Goal: Transaction & Acquisition: Purchase product/service

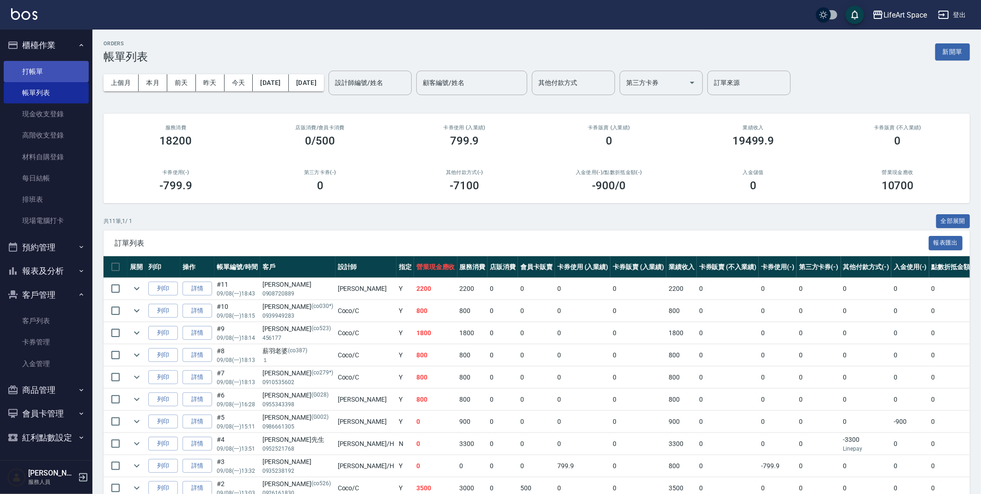
click at [42, 70] on link "打帳單" at bounding box center [46, 71] width 85 height 21
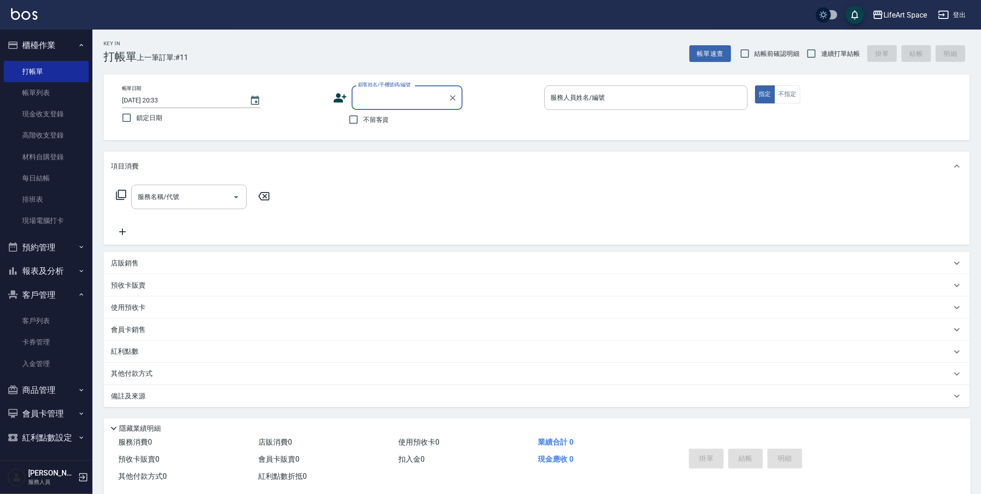
click at [371, 99] on input "顧客姓名/手機號碼/編號" at bounding box center [400, 98] width 89 height 16
click at [375, 123] on li "[PERSON_NAME]/0972858058/8058ro" at bounding box center [407, 121] width 111 height 15
type input "[PERSON_NAME]/0972858058/8058ro"
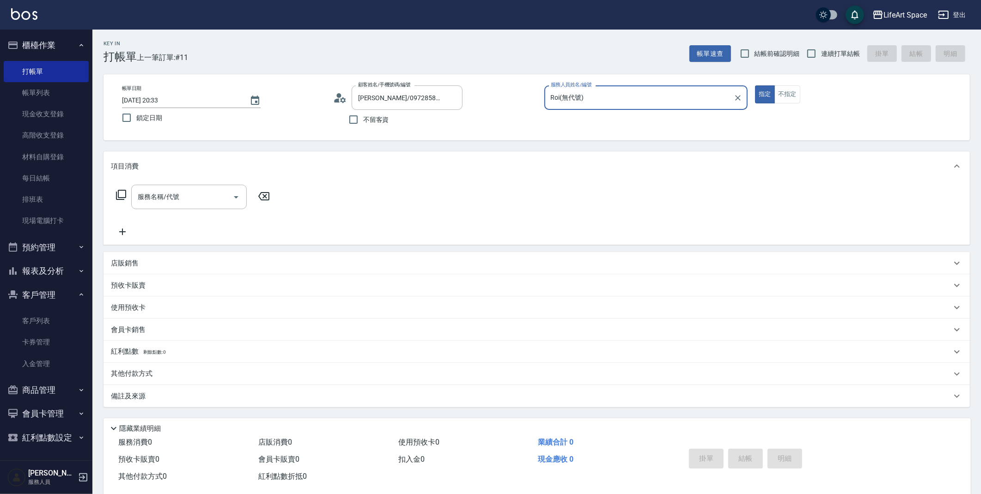
type input "Roi(無代號)"
click at [165, 199] on input "服務名稱/代號" at bounding box center [181, 197] width 93 height 16
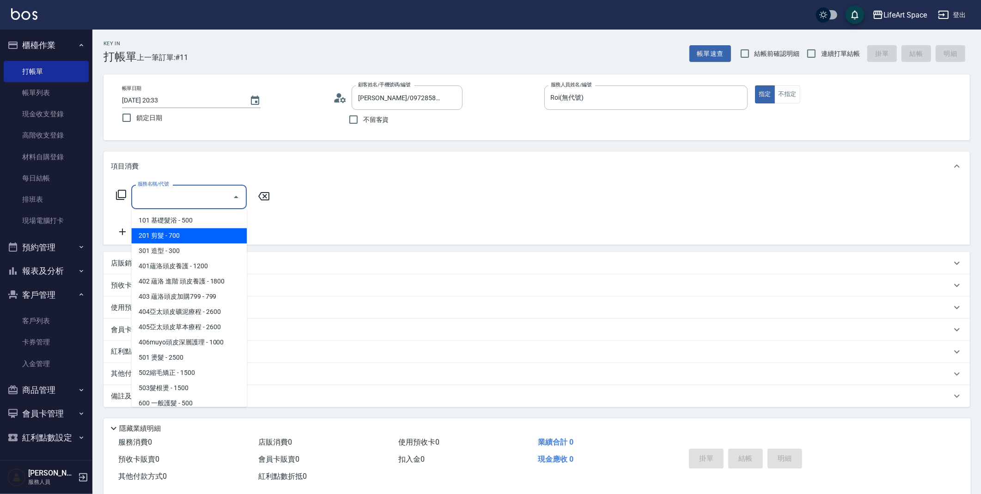
click at [175, 231] on span "201 剪髮 - 700" at bounding box center [189, 235] width 116 height 15
type input "201 剪髮(201)"
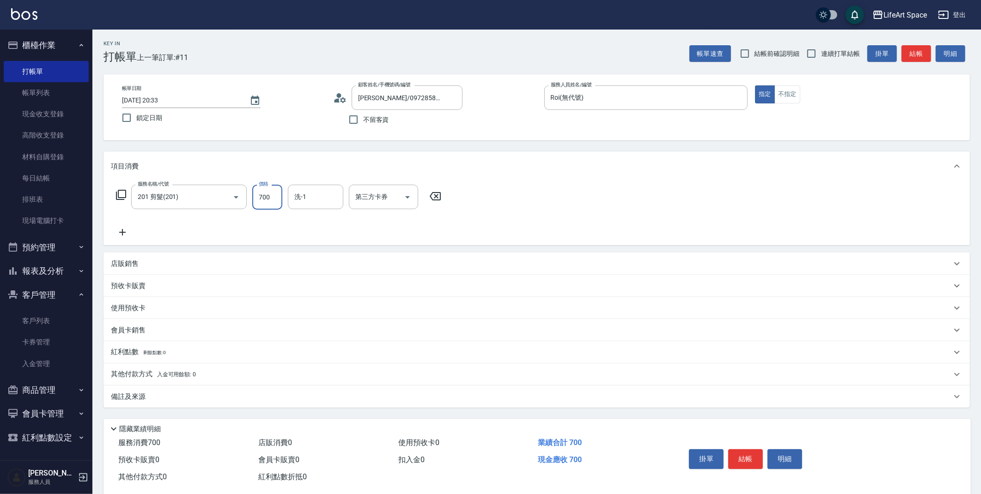
click at [272, 195] on input "700" at bounding box center [267, 197] width 30 height 25
type input "800"
click at [248, 398] on div "備註及來源" at bounding box center [531, 397] width 840 height 10
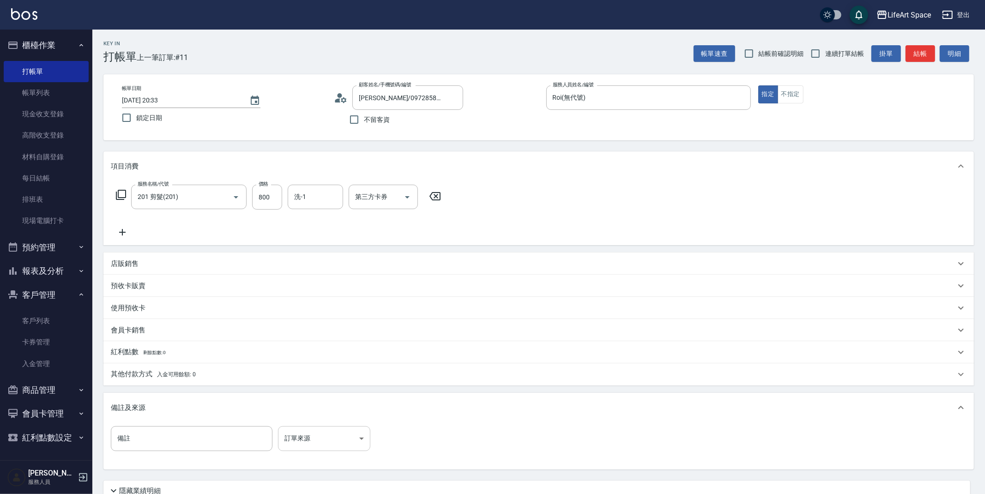
click at [355, 439] on body "LifeArt Space 登出 櫃檯作業 打帳單 帳單列表 現金收支登錄 高階收支登錄 材料自購登錄 每日結帳 排班表 現場電腦打卡 預約管理 預約管理 單…" at bounding box center [492, 285] width 985 height 570
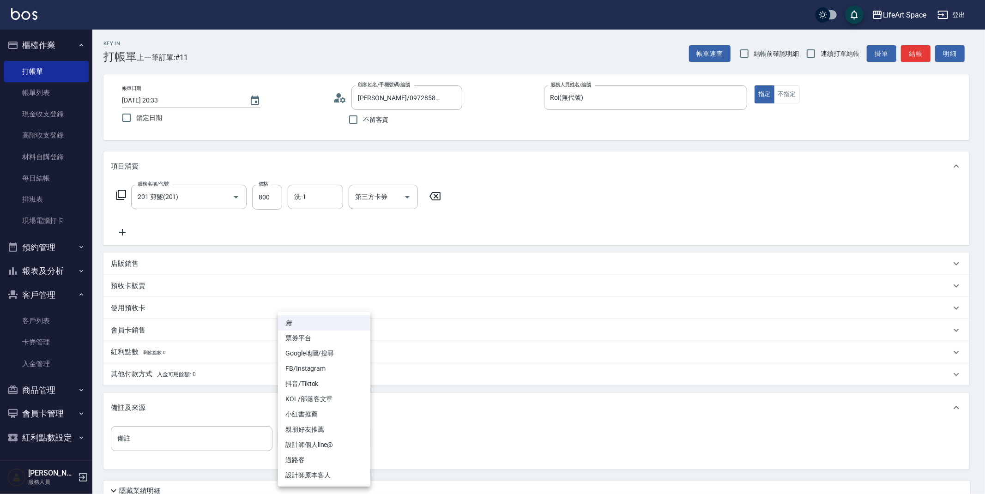
click at [340, 471] on li "設計師原本客人" at bounding box center [324, 475] width 92 height 15
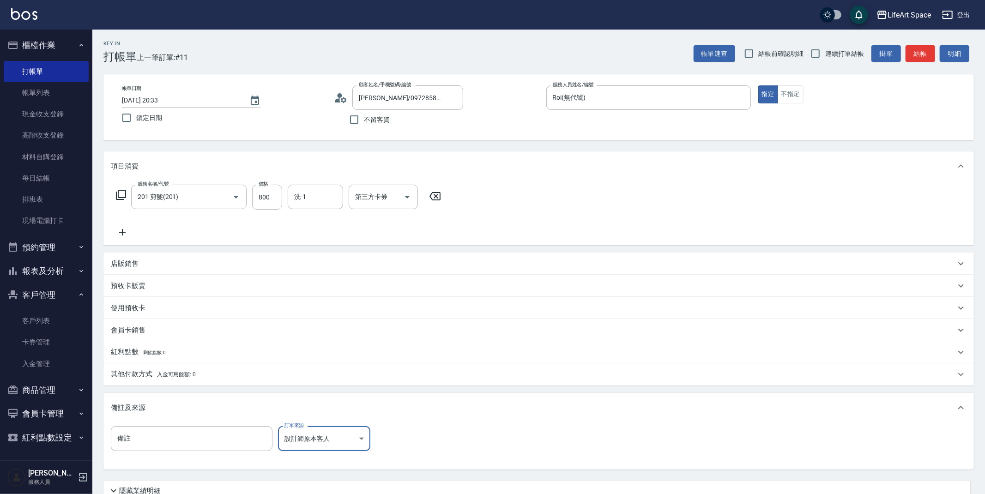
type input "設計師原本客人"
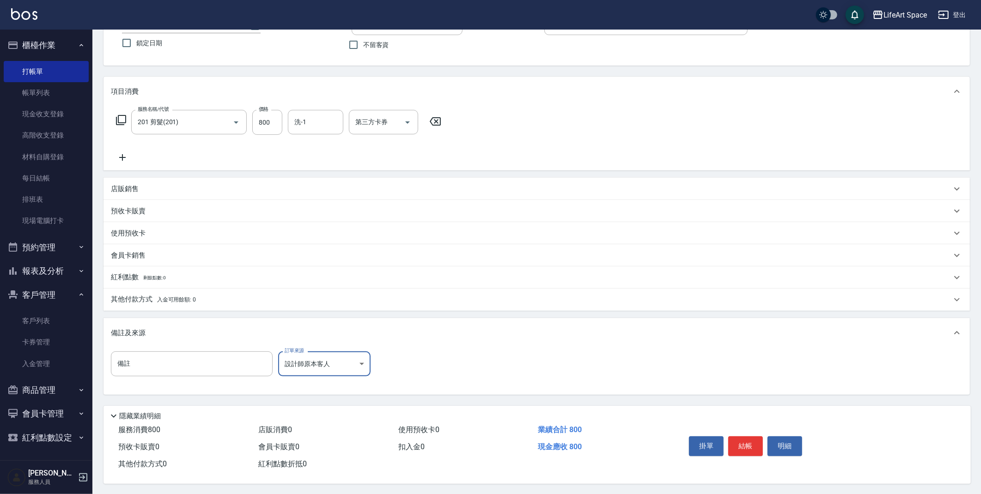
scroll to position [79, 0]
click at [750, 443] on button "結帳" at bounding box center [745, 445] width 35 height 19
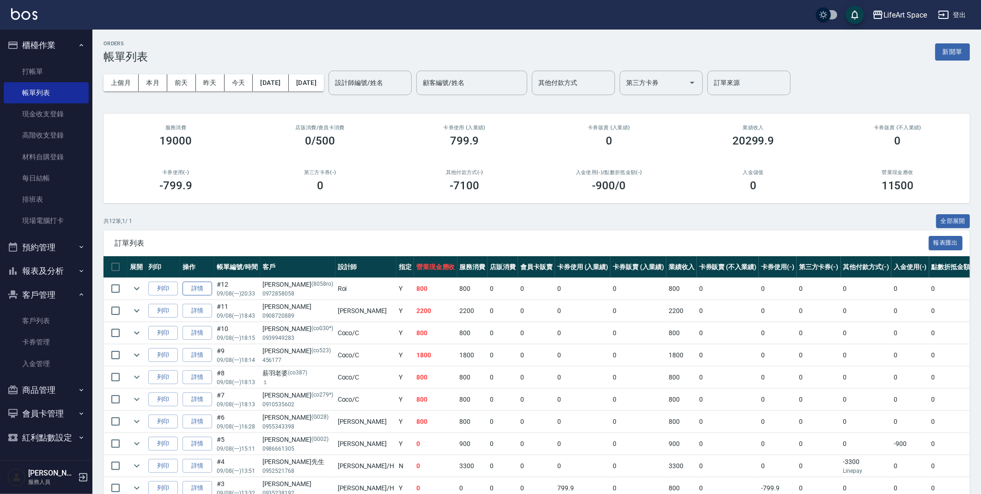
click at [200, 292] on link "詳情" at bounding box center [197, 289] width 30 height 14
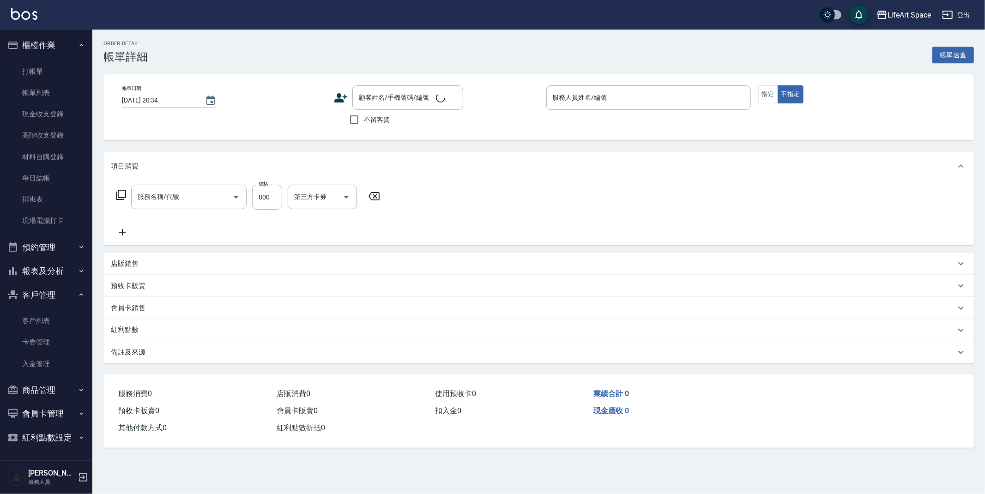
type input "[DATE] 20:33"
type input "Roi(無代號)"
type input "設計師原本客人"
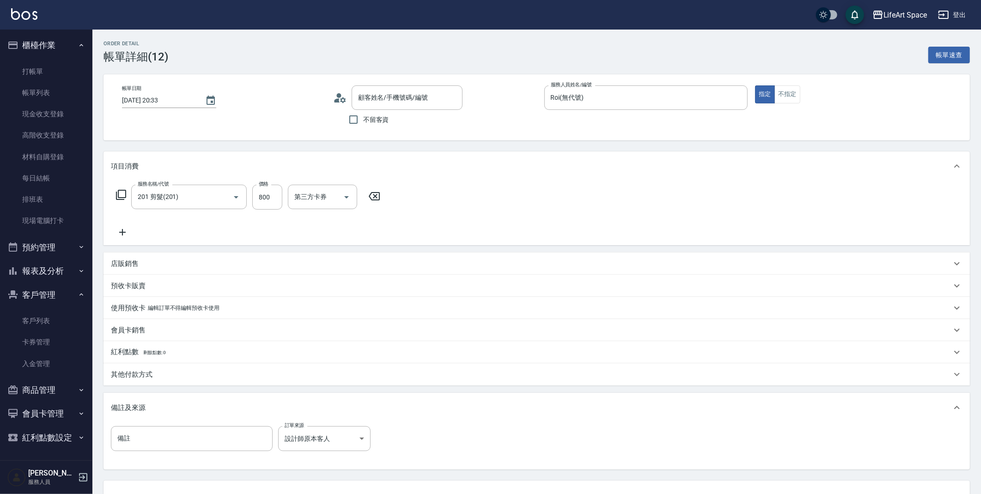
type input "201 剪髮(201)"
type input "[PERSON_NAME]/0972858058/8058ro"
click at [207, 101] on icon "Choose date, selected date is 2025-09-08" at bounding box center [210, 100] width 11 height 11
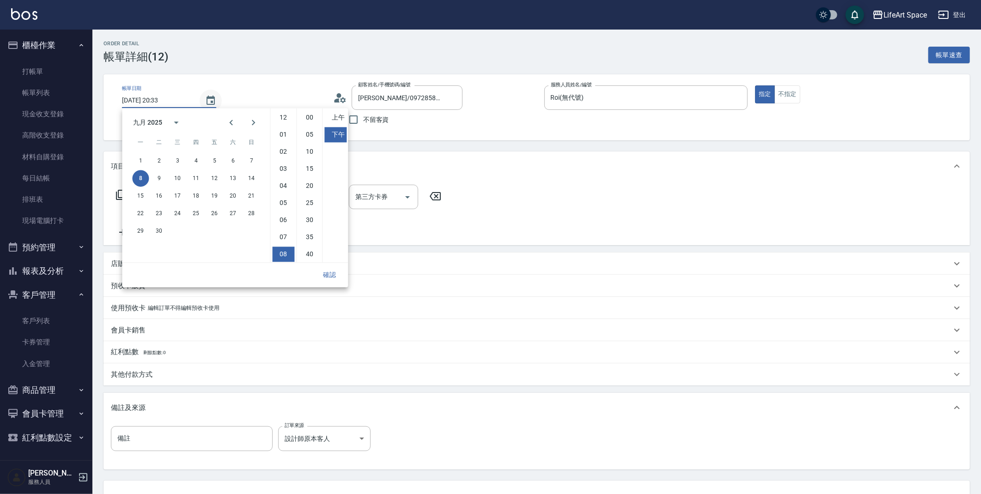
scroll to position [51, 0]
click at [164, 179] on button "9" at bounding box center [159, 178] width 17 height 17
type input "[DATE] 20:33"
click at [333, 273] on button "確認" at bounding box center [330, 275] width 30 height 17
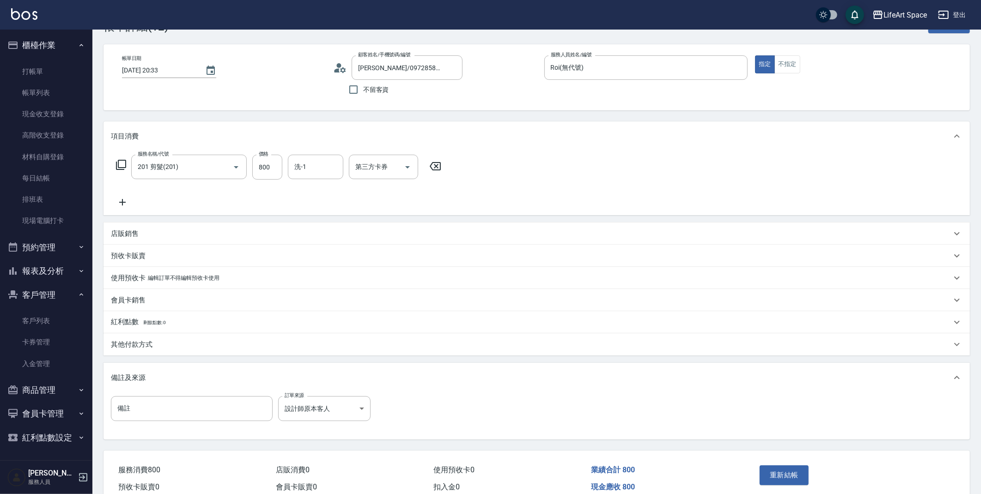
scroll to position [74, 0]
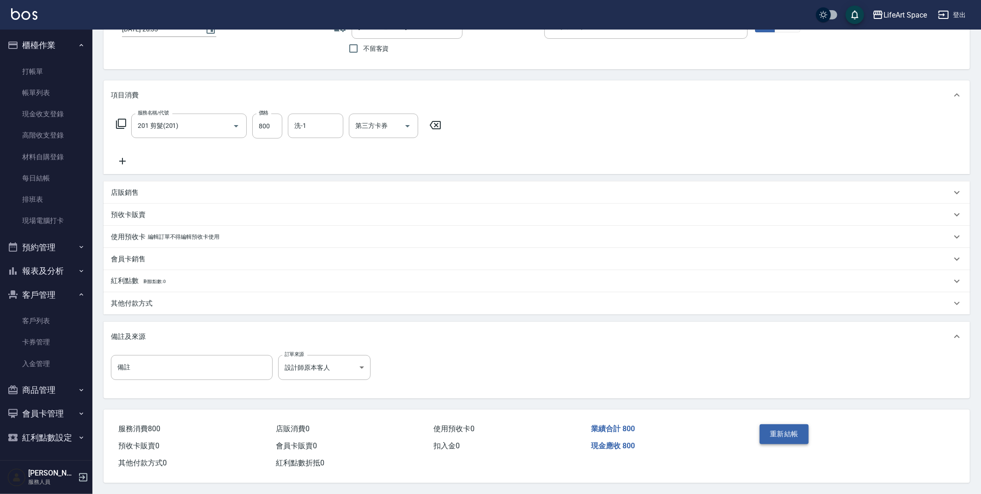
click at [782, 433] on button "重新結帳" at bounding box center [784, 434] width 49 height 19
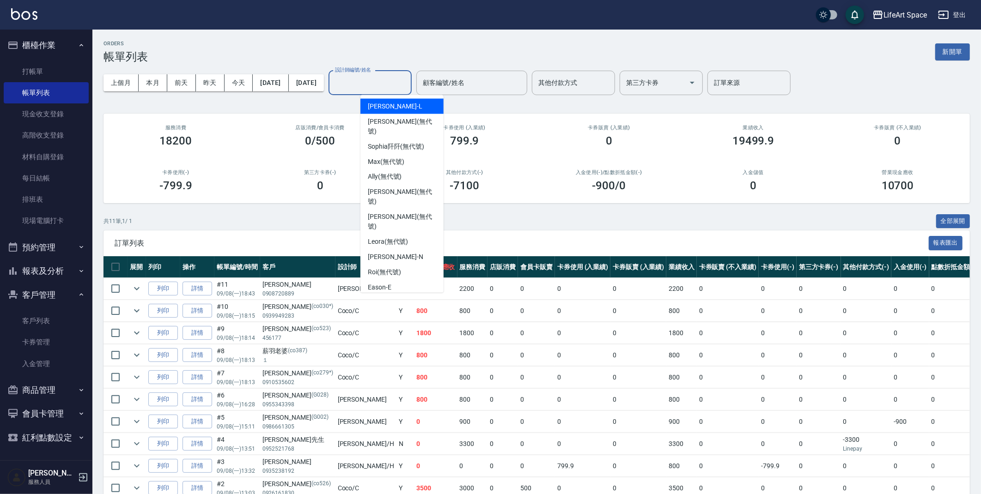
click at [407, 79] on input "設計師編號/姓名" at bounding box center [370, 83] width 75 height 16
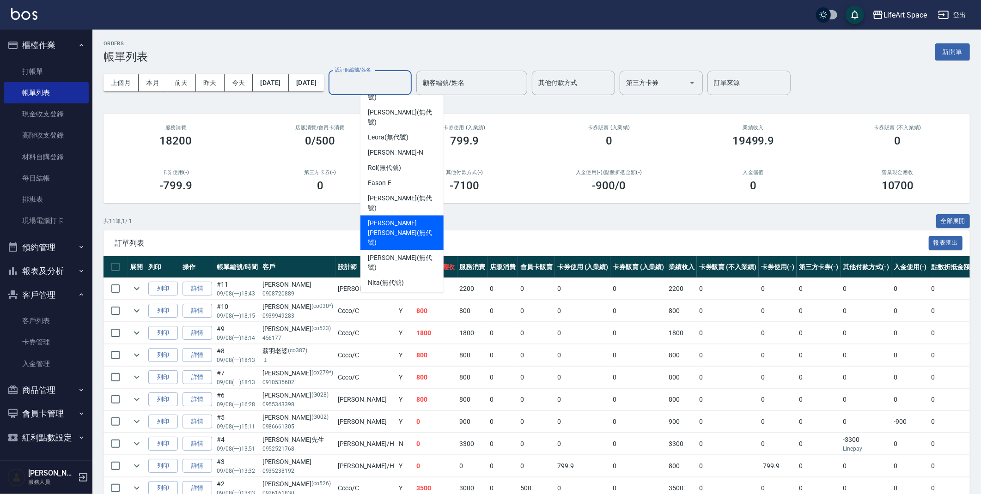
scroll to position [160, 0]
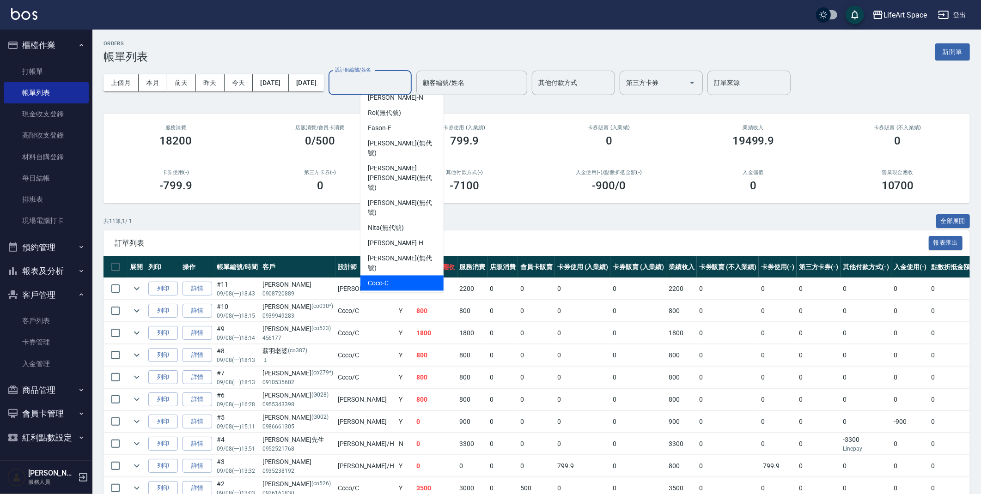
click at [392, 276] on div "Coco -C" at bounding box center [401, 283] width 83 height 15
type input "Coco-C"
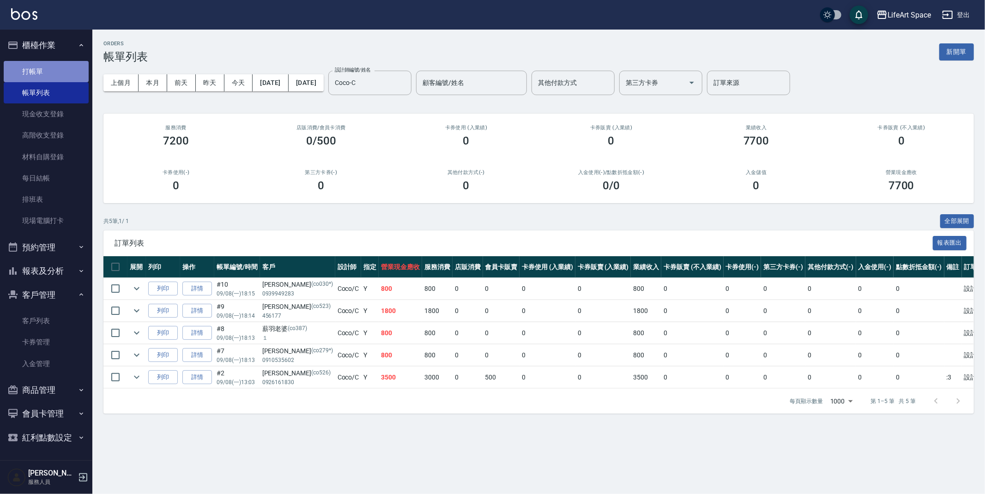
click at [64, 66] on link "打帳單" at bounding box center [46, 71] width 85 height 21
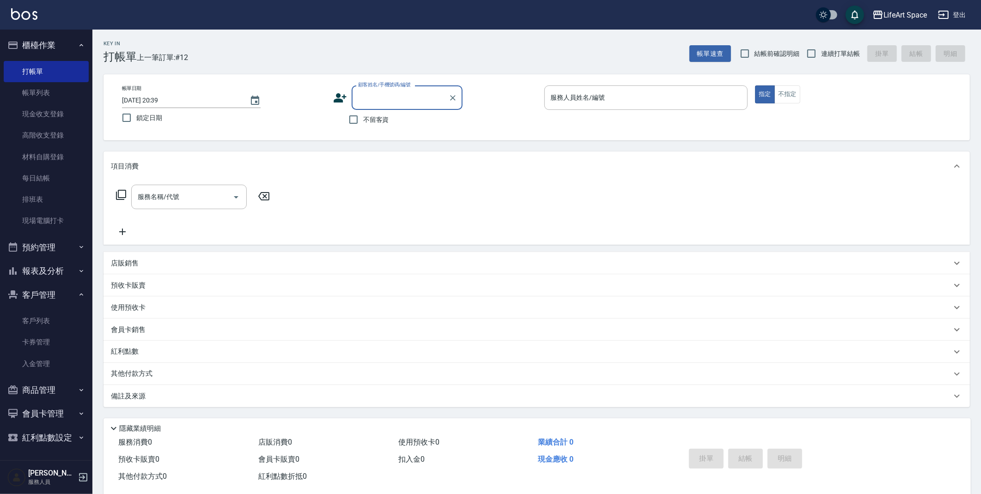
click at [364, 103] on input "顧客姓名/手機號碼/編號" at bounding box center [400, 98] width 89 height 16
type input "b"
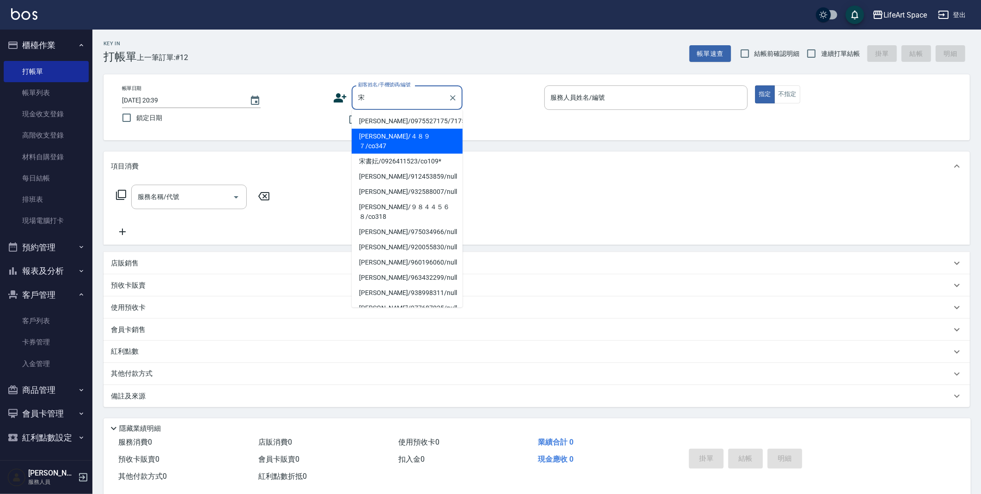
drag, startPoint x: 398, startPoint y: 140, endPoint x: 127, endPoint y: 209, distance: 280.3
click at [398, 140] on li "[PERSON_NAME]/４８９７/co347" at bounding box center [407, 141] width 111 height 25
type input "[PERSON_NAME]/４８９７/co347"
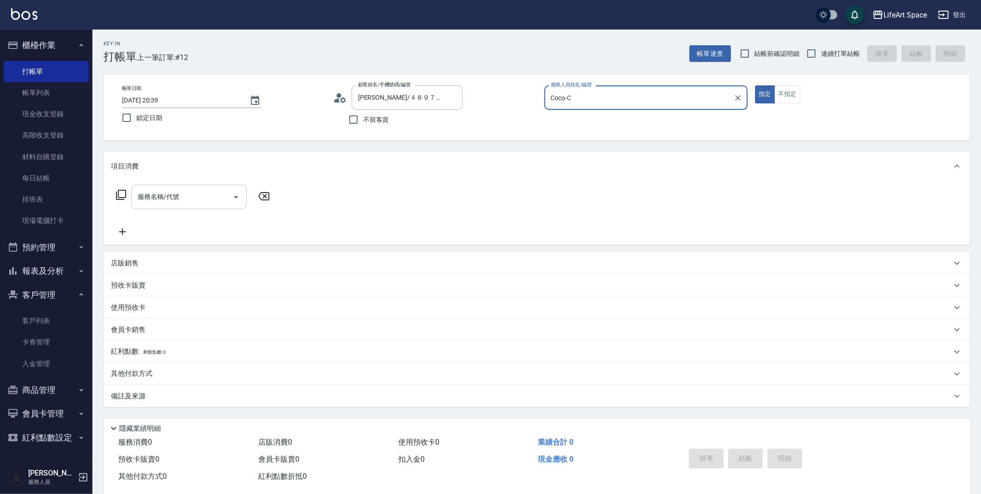
type input "Coco-C"
click at [201, 201] on input "服務名稱/代號" at bounding box center [181, 197] width 93 height 16
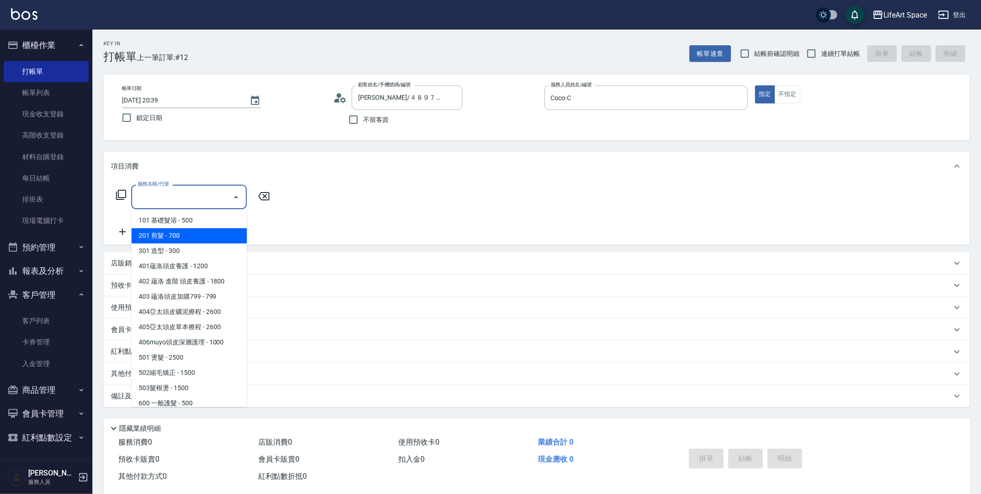
click at [193, 234] on span "201 剪髮 - 700" at bounding box center [189, 235] width 116 height 15
type input "201 剪髮(201)"
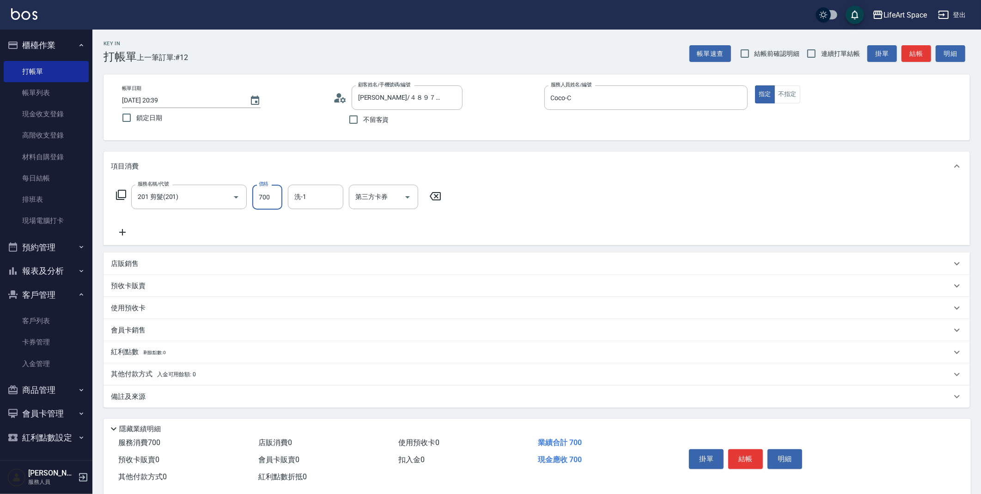
click at [268, 205] on input "700" at bounding box center [267, 197] width 30 height 25
click at [322, 201] on input "洗-1" at bounding box center [315, 197] width 47 height 16
click at [270, 197] on input "800" at bounding box center [267, 197] width 30 height 25
type input "600"
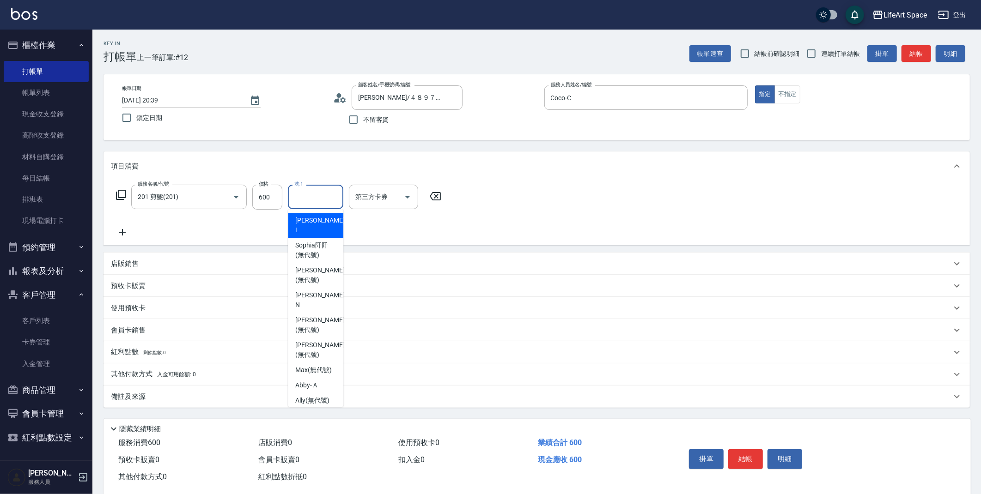
click at [304, 198] on input "洗-1" at bounding box center [315, 197] width 47 height 16
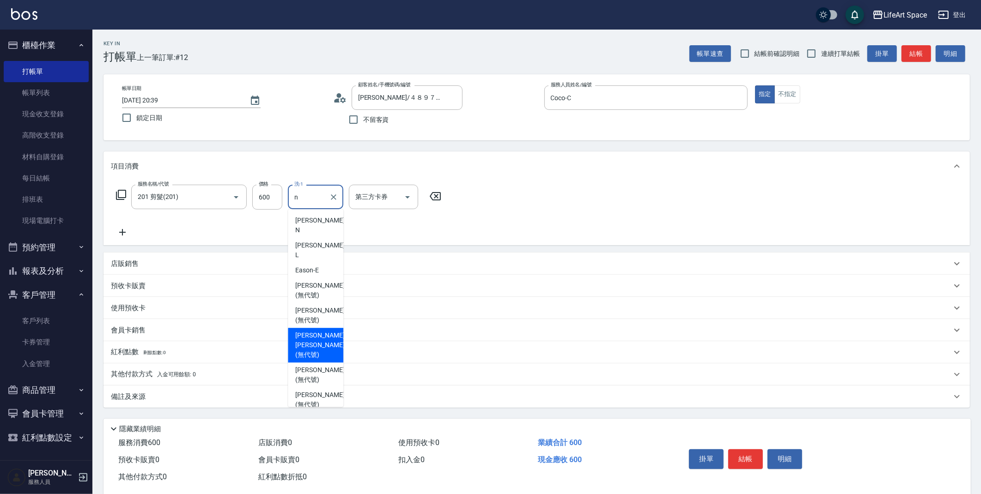
click at [314, 331] on span "[PERSON_NAME] [PERSON_NAME] (無代號)" at bounding box center [319, 345] width 49 height 29
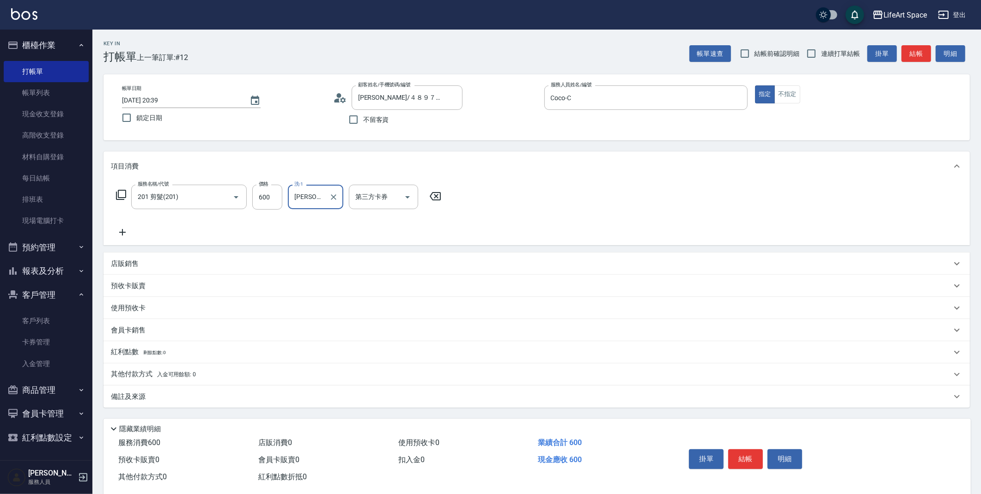
type input "[PERSON_NAME] [PERSON_NAME](無代號)"
click at [154, 98] on input "[DATE] 20:39" at bounding box center [181, 100] width 118 height 15
type input "[DATE] 20:39"
click at [739, 461] on button "結帳" at bounding box center [745, 459] width 35 height 19
